Goal: Communication & Community: Answer question/provide support

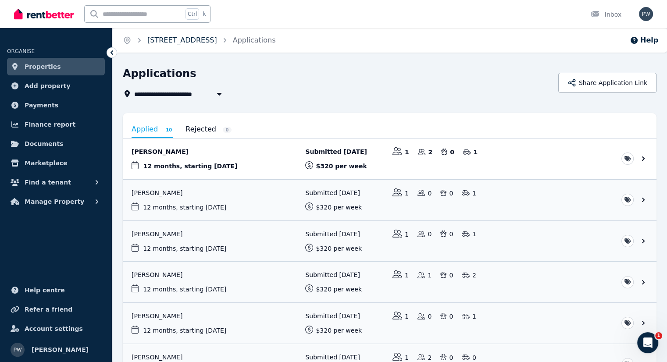
click at [209, 39] on link "[STREET_ADDRESS]" at bounding box center [182, 40] width 70 height 8
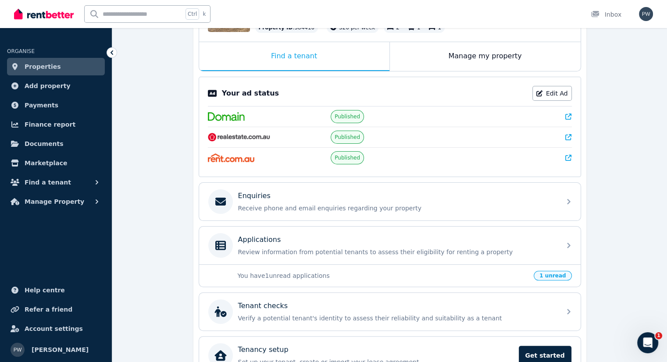
scroll to position [176, 0]
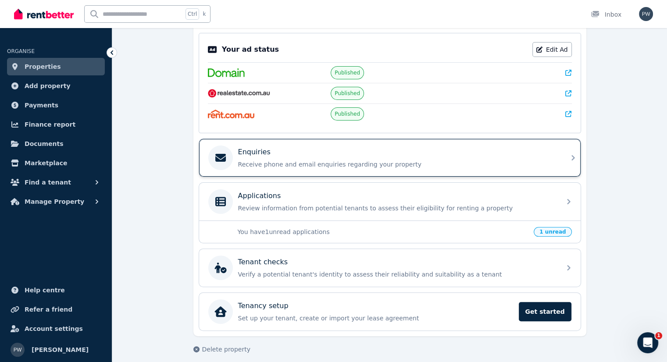
click at [263, 148] on p "Enquiries" at bounding box center [254, 152] width 32 height 11
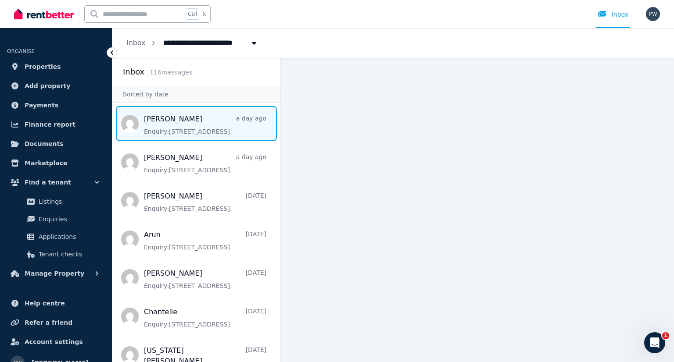
click at [174, 123] on span "Message list" at bounding box center [196, 123] width 168 height 35
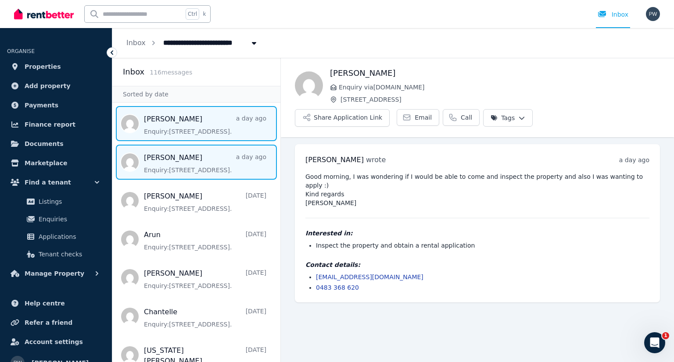
click at [179, 161] on span "Message list" at bounding box center [196, 162] width 168 height 35
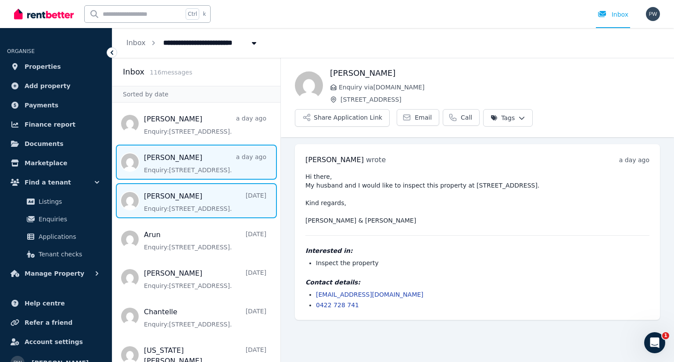
click at [194, 207] on span "Message list" at bounding box center [196, 200] width 168 height 35
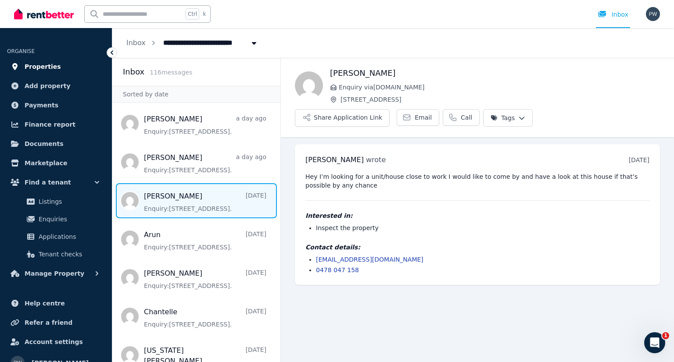
click at [29, 66] on span "Properties" at bounding box center [43, 66] width 36 height 11
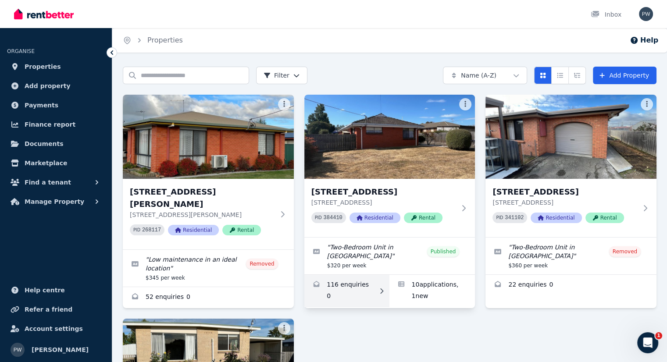
click at [335, 275] on link "Enquiries for 1/50 Malcombe St, Longford" at bounding box center [348, 291] width 86 height 32
